Goal: Information Seeking & Learning: Learn about a topic

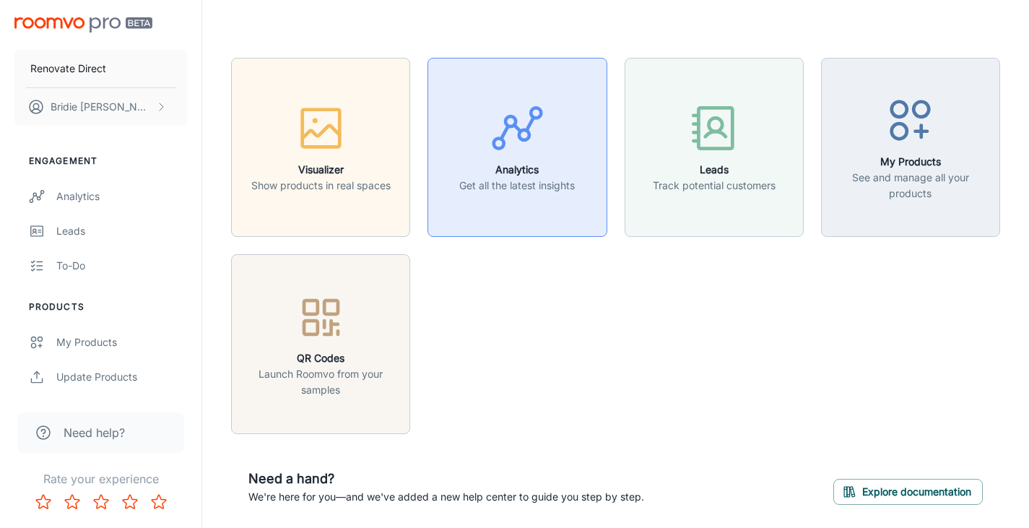
click at [516, 190] on p "Get all the latest insights" at bounding box center [517, 186] width 116 height 16
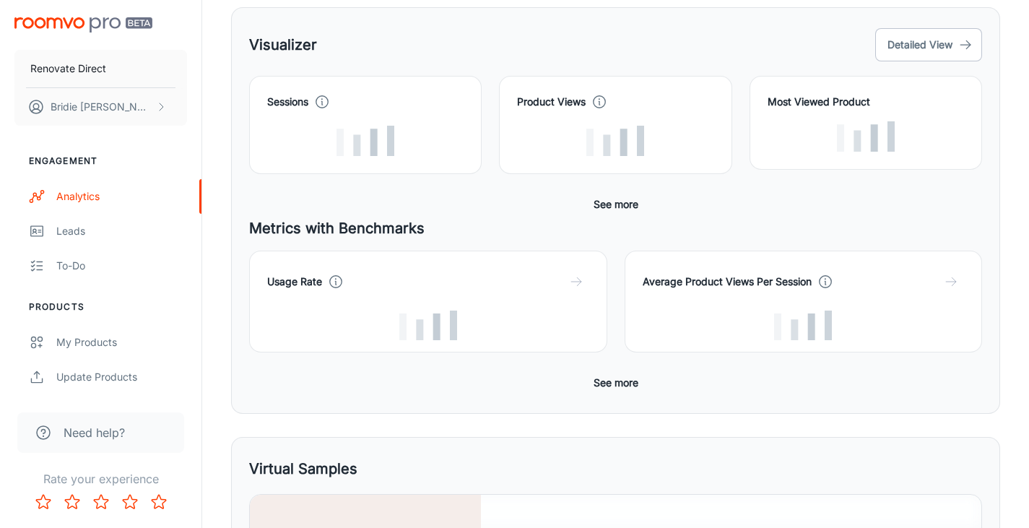
scroll to position [202, 0]
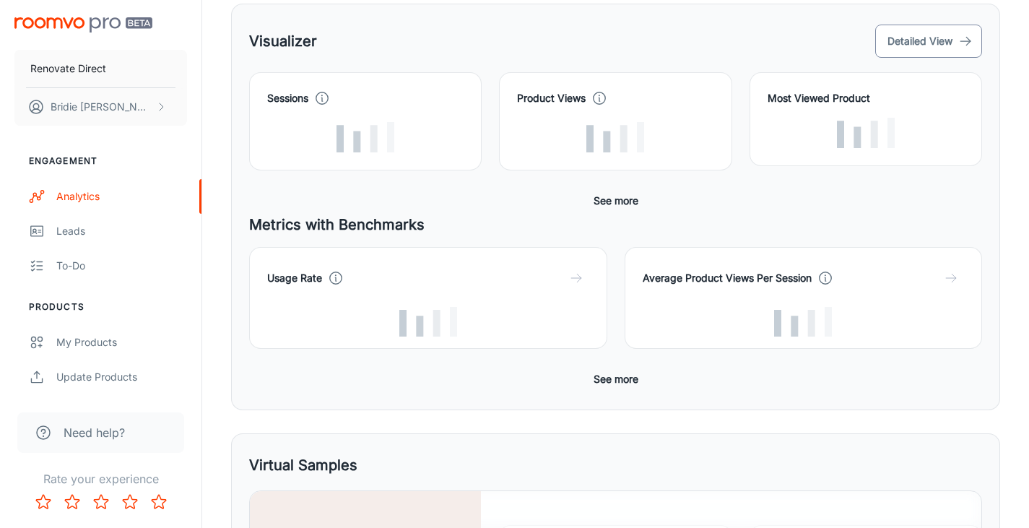
click at [934, 41] on button "Detailed View" at bounding box center [928, 41] width 107 height 33
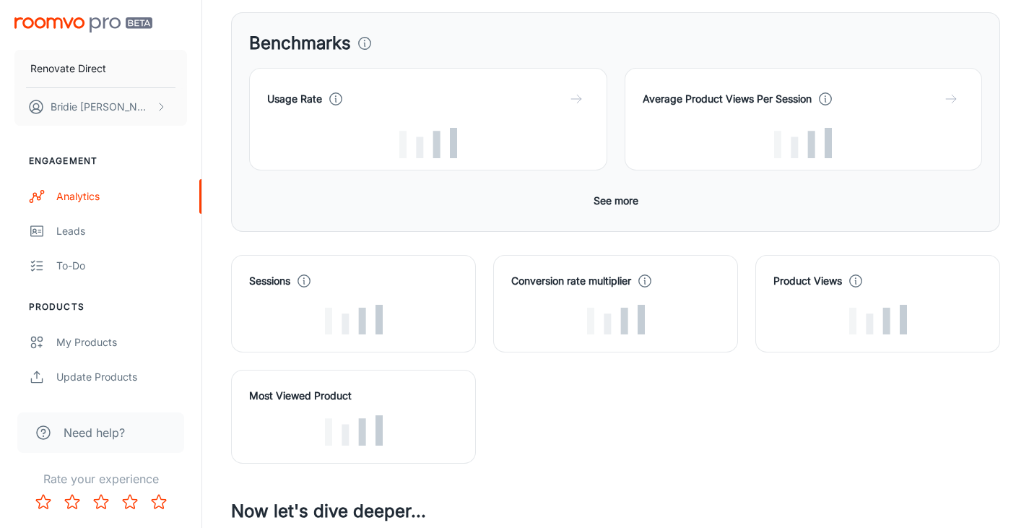
scroll to position [213, 0]
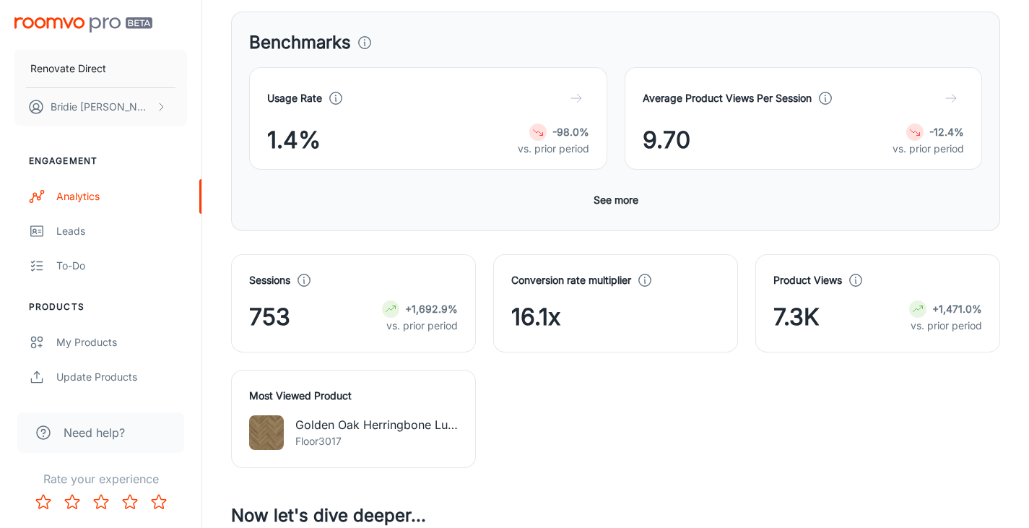
click at [640, 387] on div "Sessions 753 +1,692.9% vs. prior period Conversion rate multiplier 16.1x Produc…" at bounding box center [607, 352] width 786 height 231
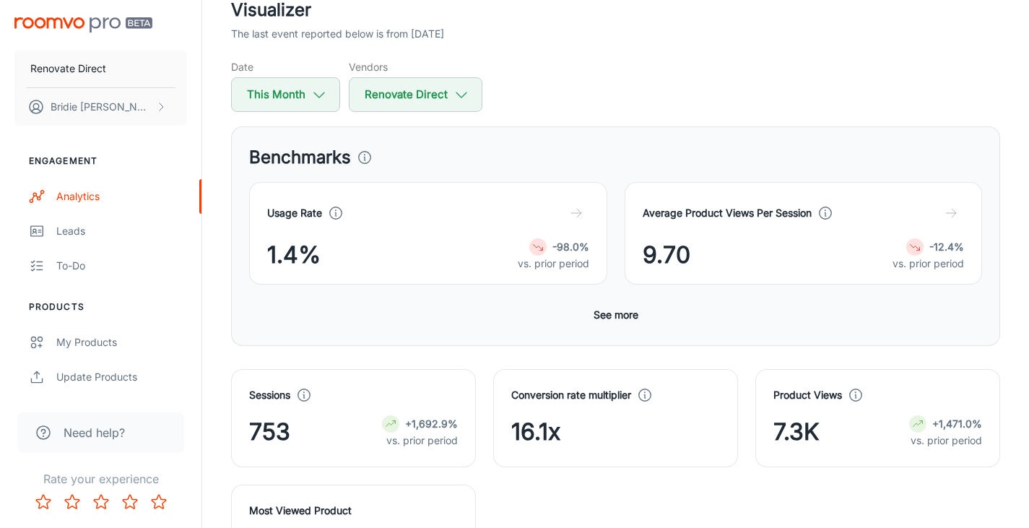
scroll to position [95, 0]
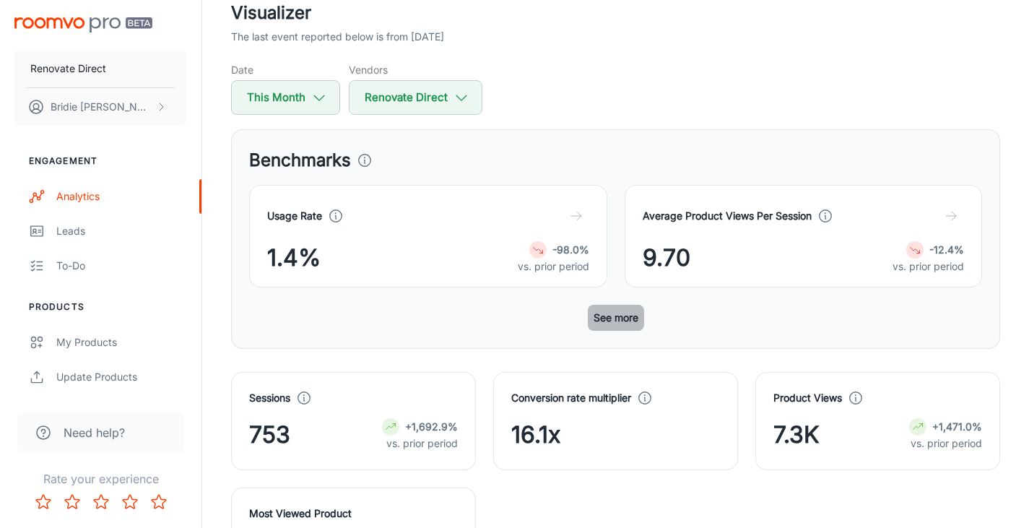
click at [607, 322] on button "See more" at bounding box center [616, 318] width 56 height 26
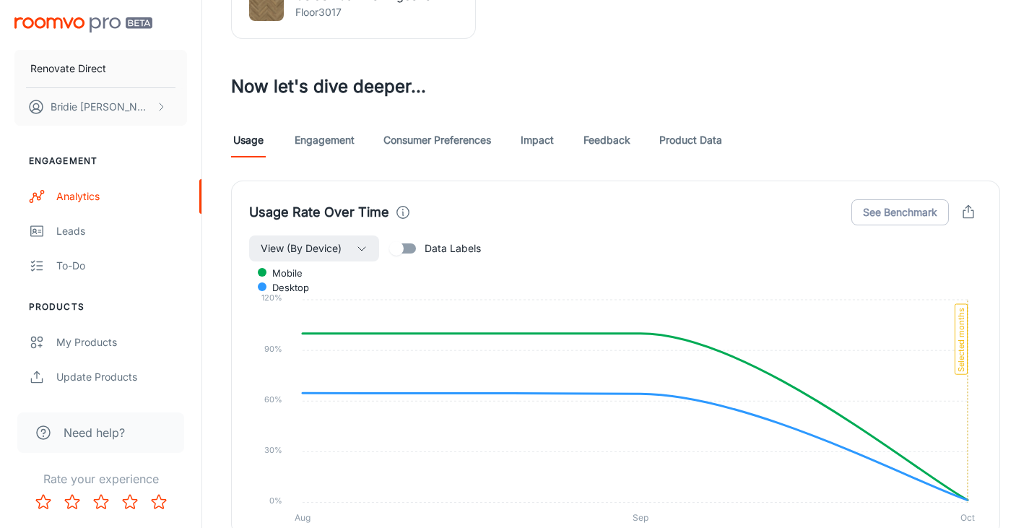
scroll to position [999, 0]
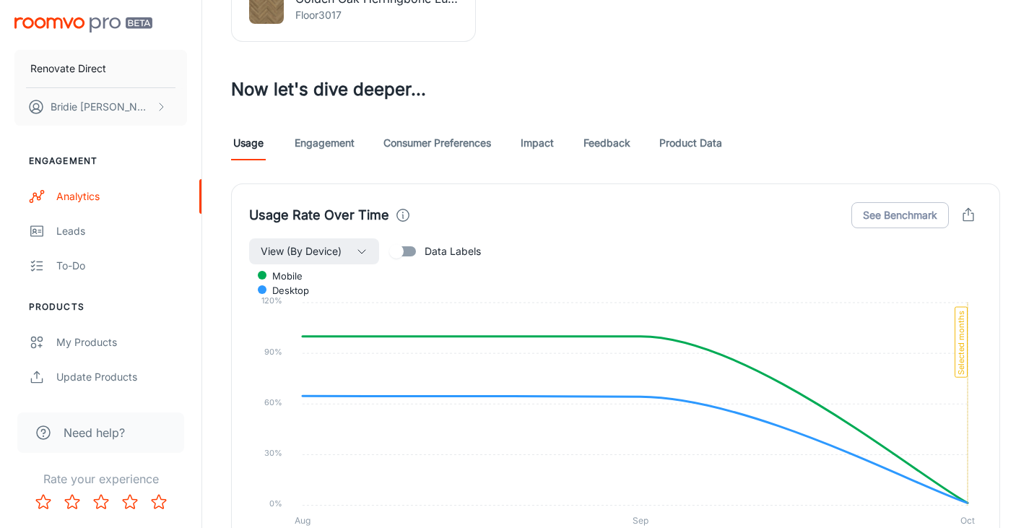
click at [321, 152] on link "Engagement" at bounding box center [325, 143] width 60 height 35
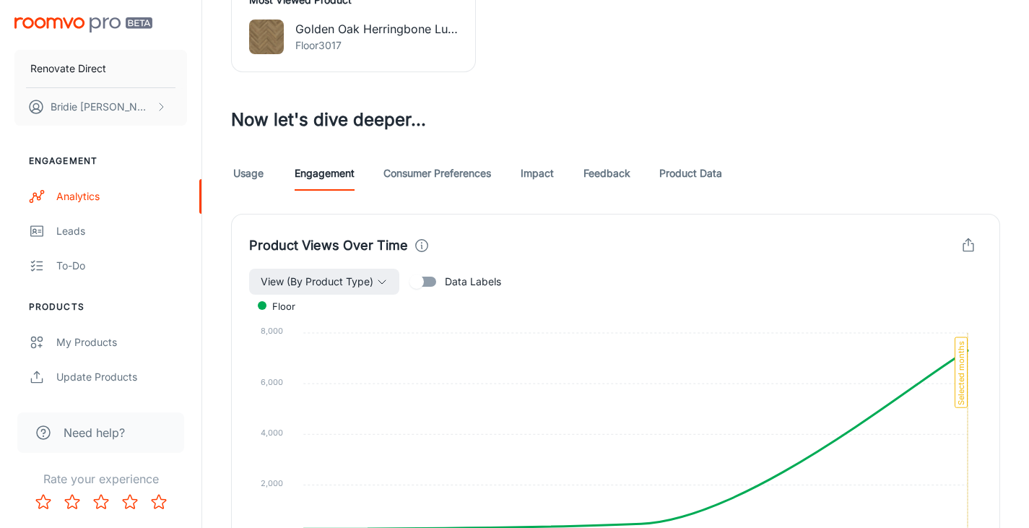
scroll to position [968, 0]
click at [433, 179] on link "Consumer Preferences" at bounding box center [437, 174] width 108 height 35
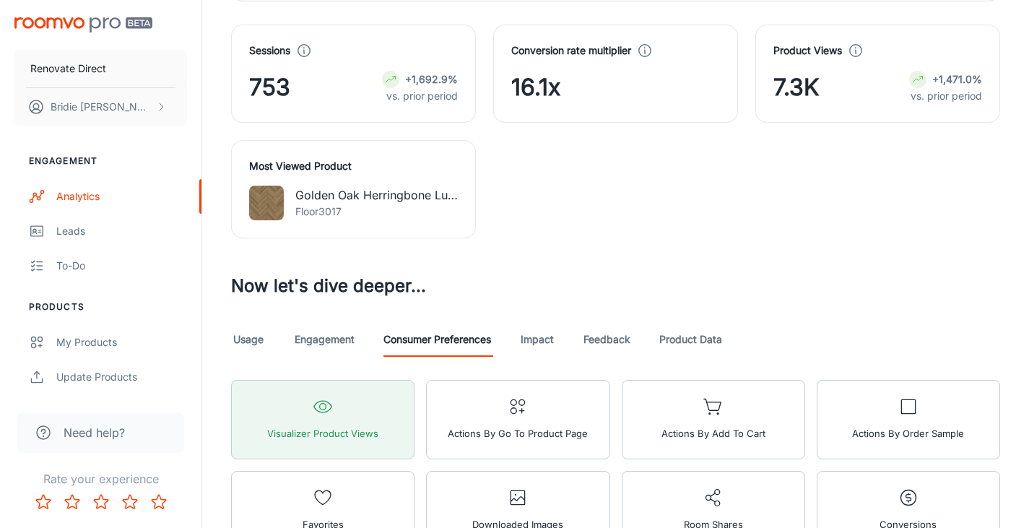
scroll to position [830, 0]
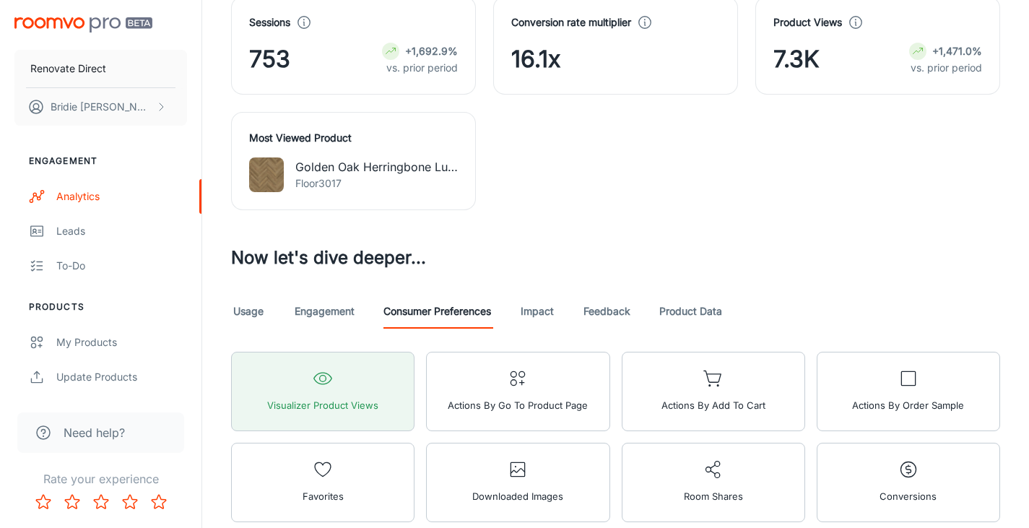
click at [534, 309] on link "Impact" at bounding box center [537, 311] width 35 height 35
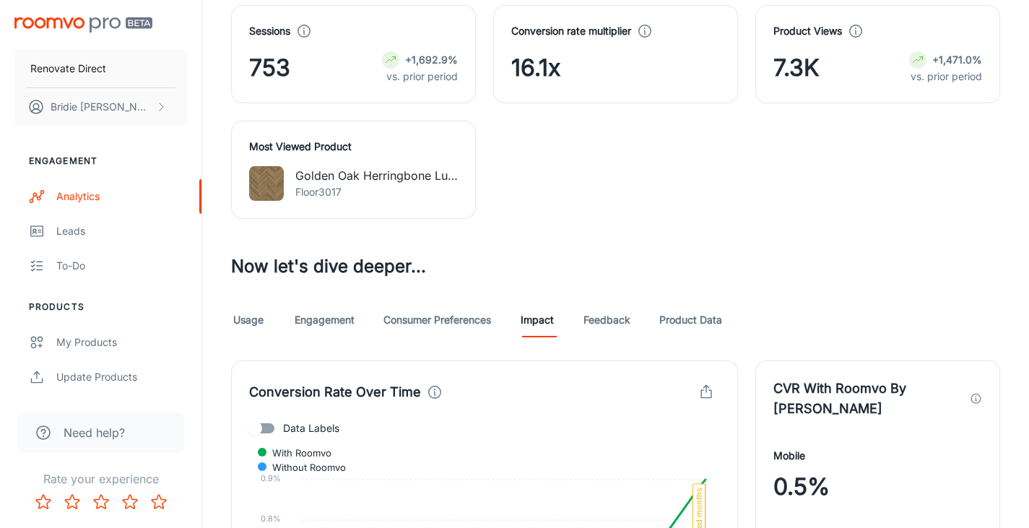
scroll to position [825, 0]
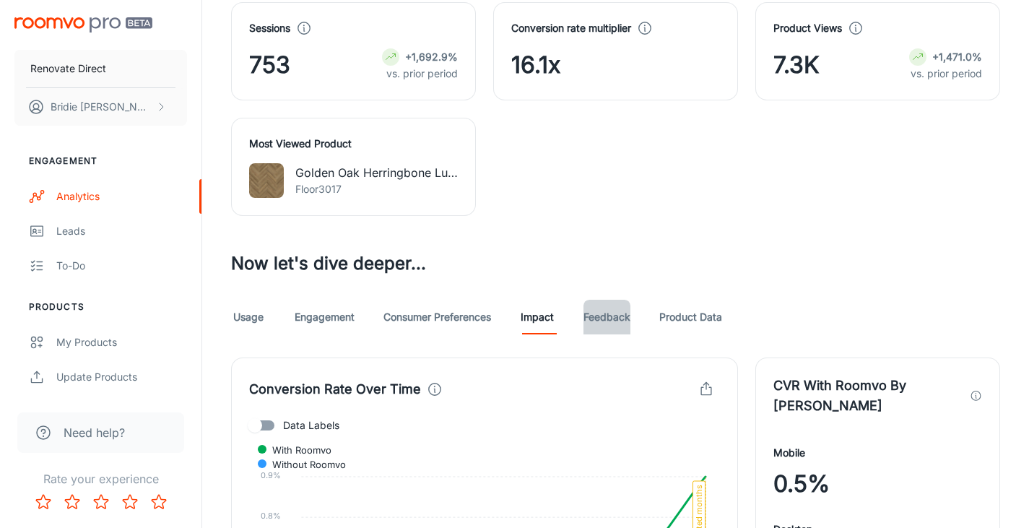
click at [597, 324] on link "Feedback" at bounding box center [606, 317] width 47 height 35
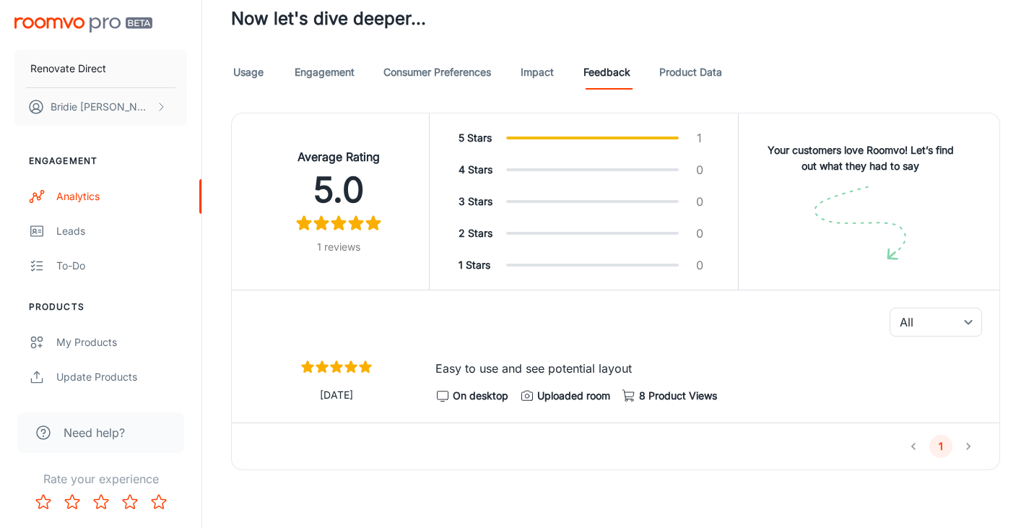
scroll to position [1069, 0]
click at [690, 74] on link "Product Data" at bounding box center [690, 72] width 63 height 35
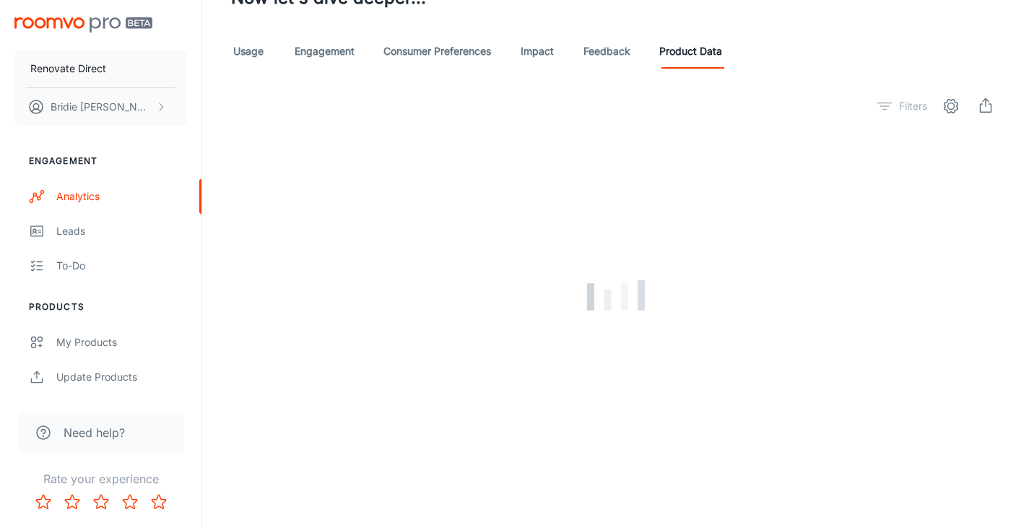
scroll to position [1061, 0]
